Goal: Find specific page/section: Find specific page/section

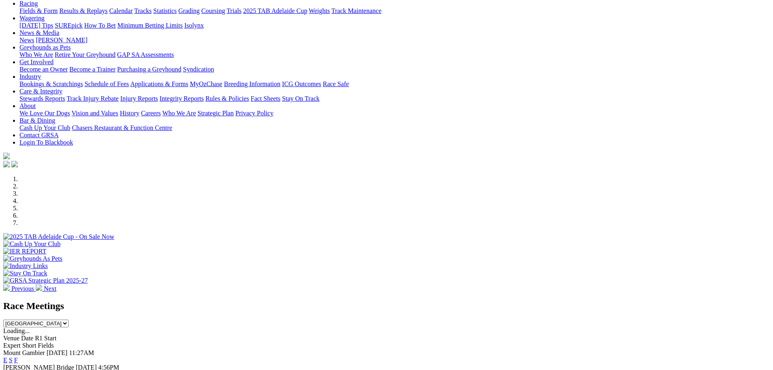
scroll to position [203, 0]
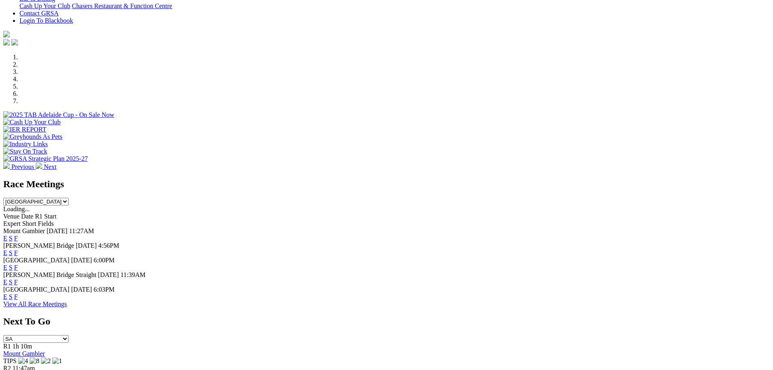
click at [18, 249] on link "F" at bounding box center [16, 252] width 4 height 7
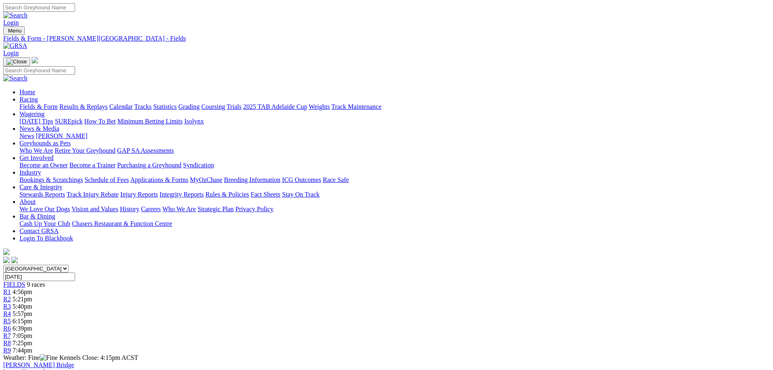
click at [225, 103] on link "Coursing" at bounding box center [213, 106] width 24 height 7
